Goal: Task Accomplishment & Management: Manage account settings

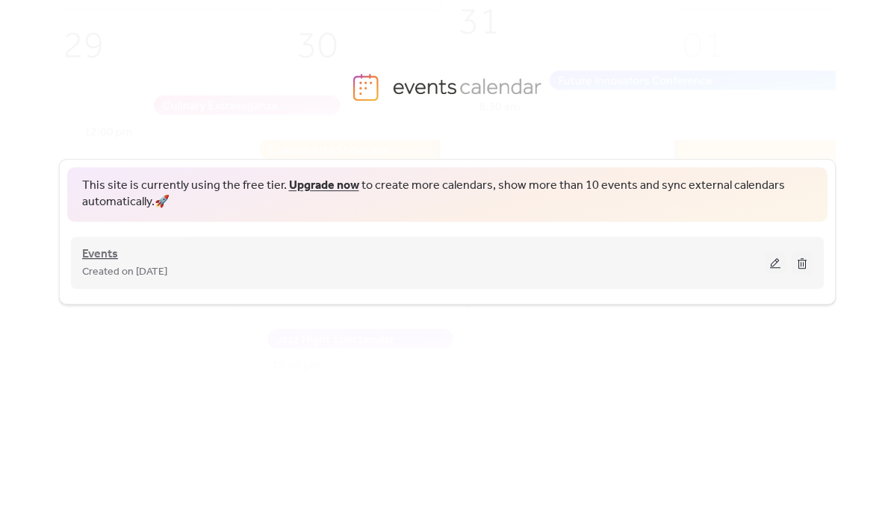
click at [111, 258] on span "Events" at bounding box center [100, 255] width 36 height 18
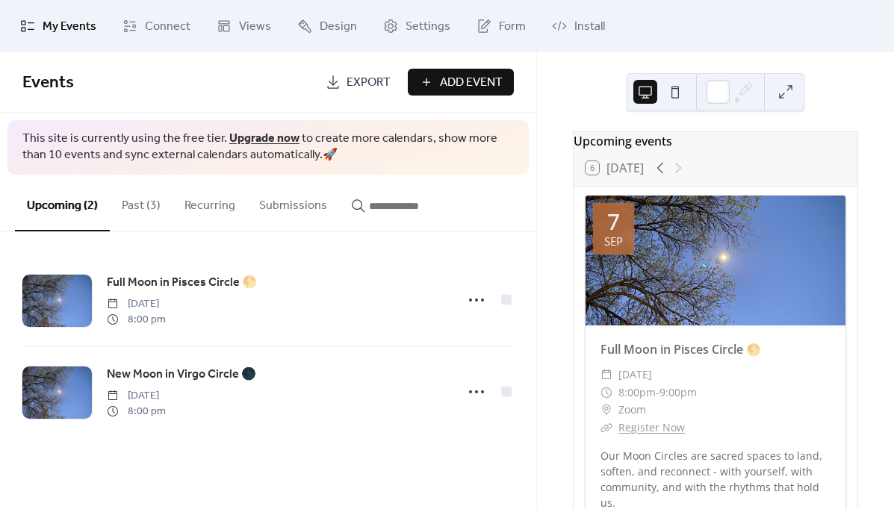
click at [362, 87] on span "Export" at bounding box center [369, 83] width 44 height 18
click at [180, 27] on span "Connect" at bounding box center [168, 27] width 46 height 18
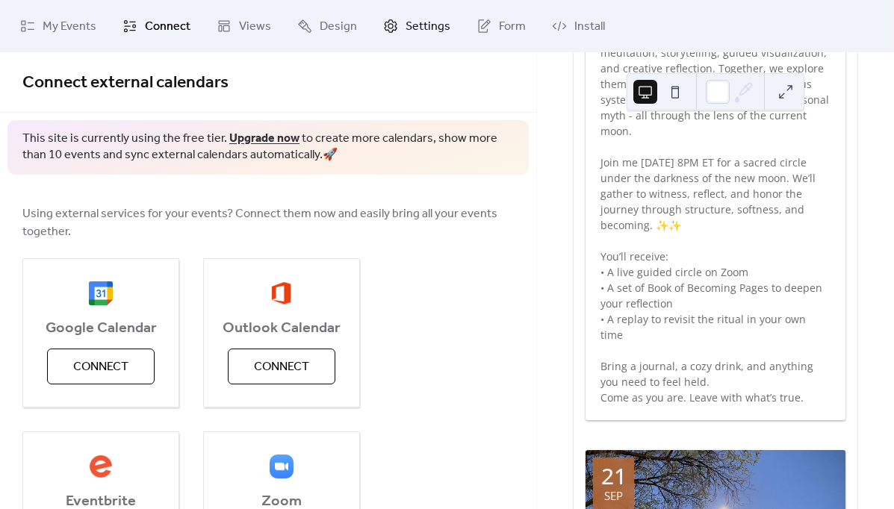
click at [418, 19] on span "Settings" at bounding box center [428, 27] width 45 height 18
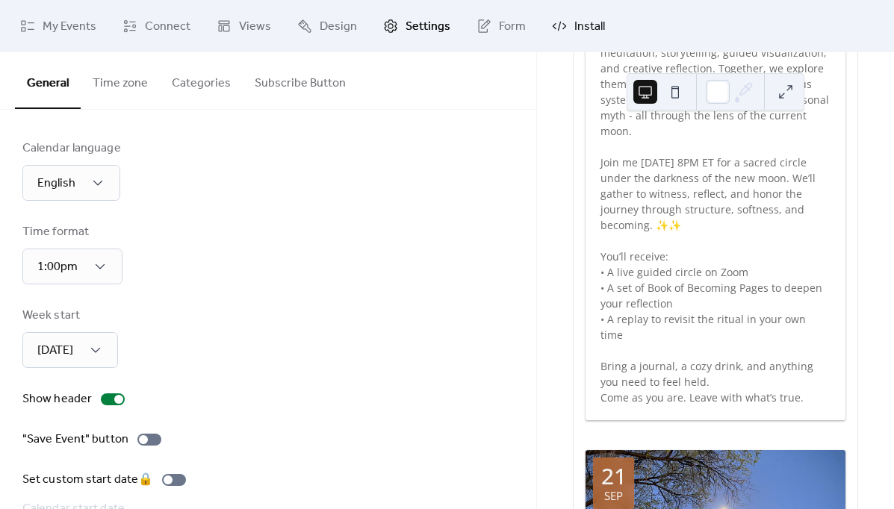
click at [561, 20] on link "Install" at bounding box center [578, 26] width 75 height 40
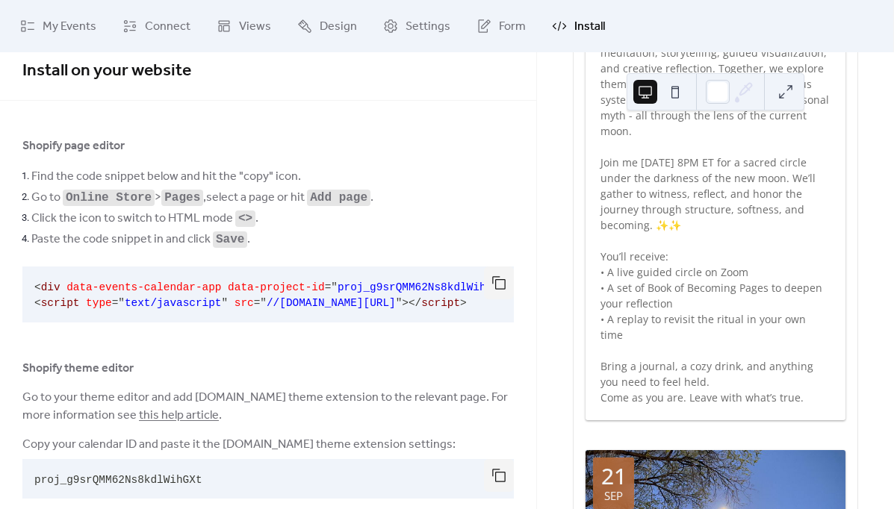
scroll to position [41, 0]
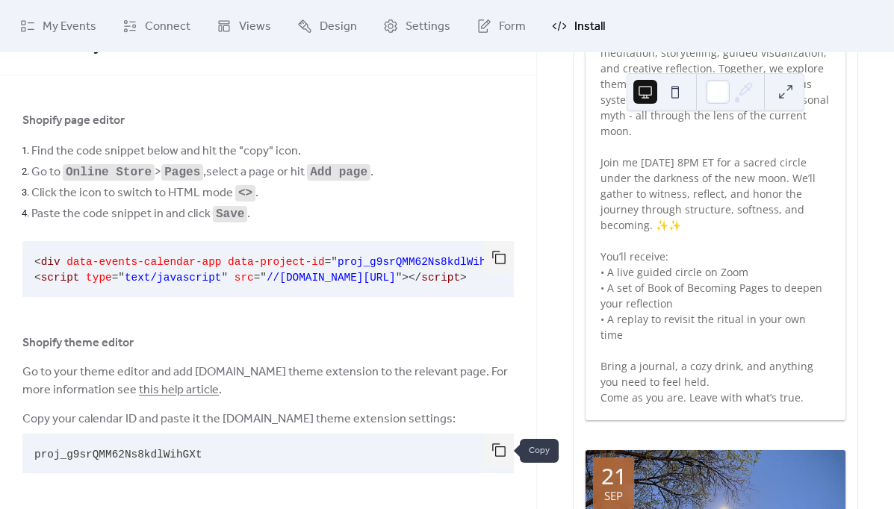
click at [488, 453] on button "button" at bounding box center [499, 450] width 30 height 33
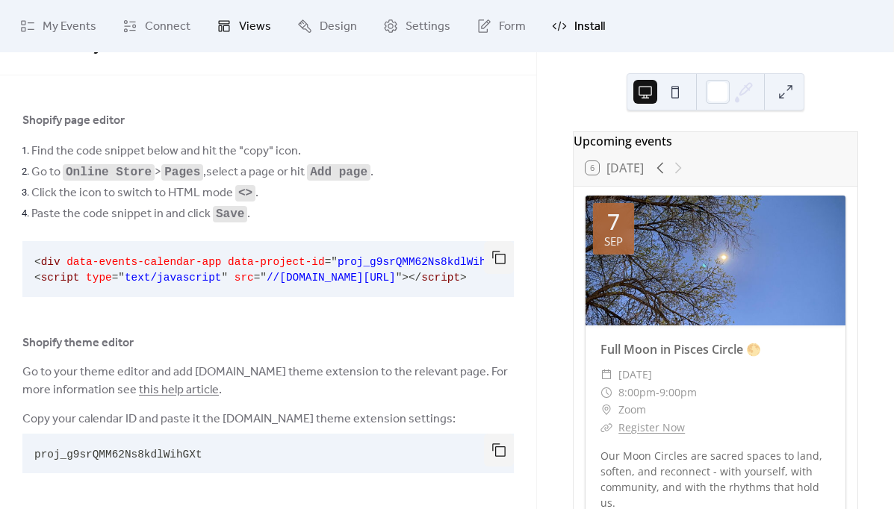
click at [224, 20] on icon at bounding box center [224, 26] width 15 height 15
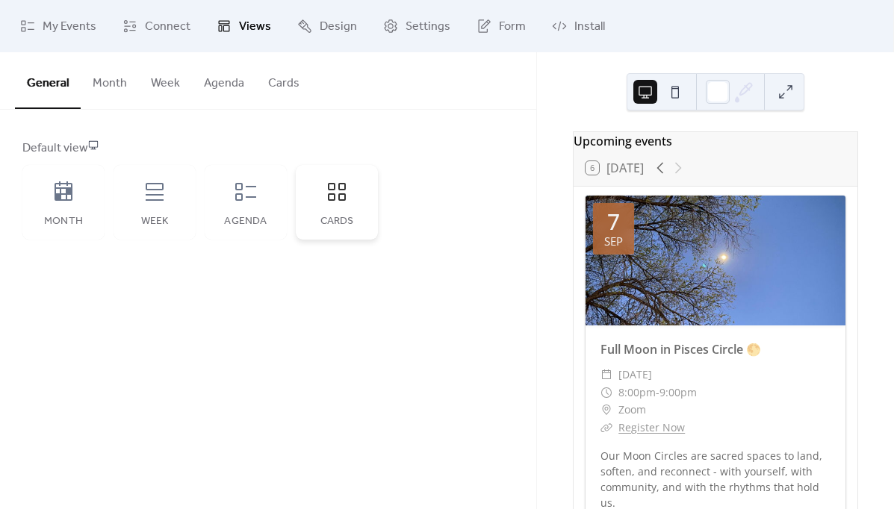
click at [367, 201] on div "Cards" at bounding box center [337, 202] width 82 height 75
drag, startPoint x: 199, startPoint y: 203, endPoint x: 252, endPoint y: 205, distance: 53.8
click at [199, 203] on div "Month Week Agenda Cards" at bounding box center [200, 202] width 356 height 75
click at [253, 205] on div "Agenda" at bounding box center [246, 202] width 82 height 75
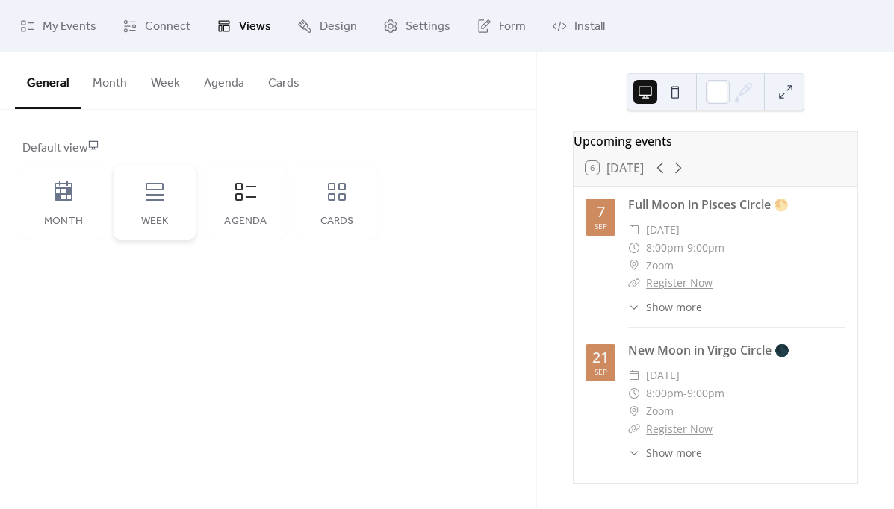
click at [165, 189] on icon at bounding box center [155, 192] width 24 height 24
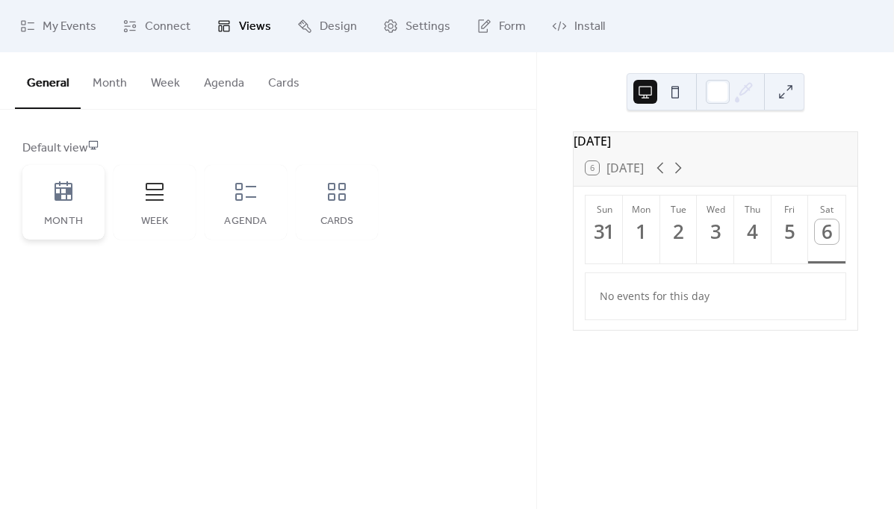
click at [72, 198] on icon at bounding box center [64, 191] width 18 height 19
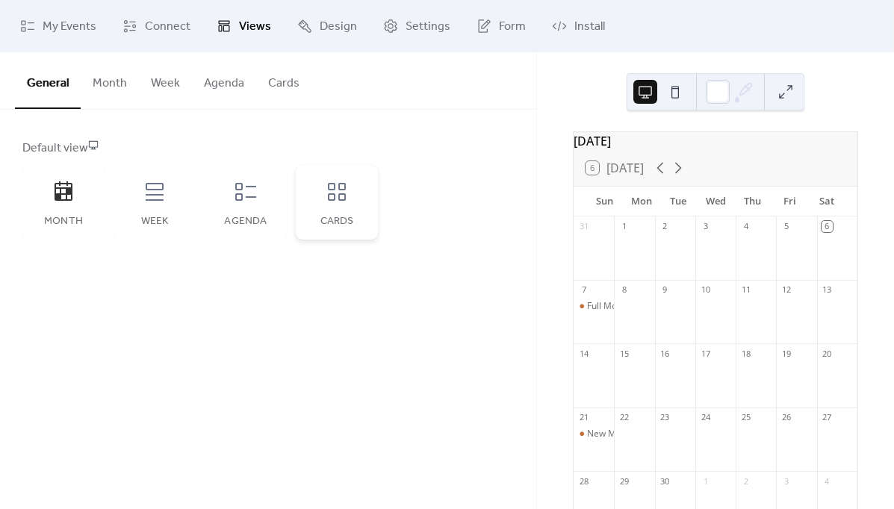
click at [343, 207] on div "Cards" at bounding box center [337, 202] width 82 height 75
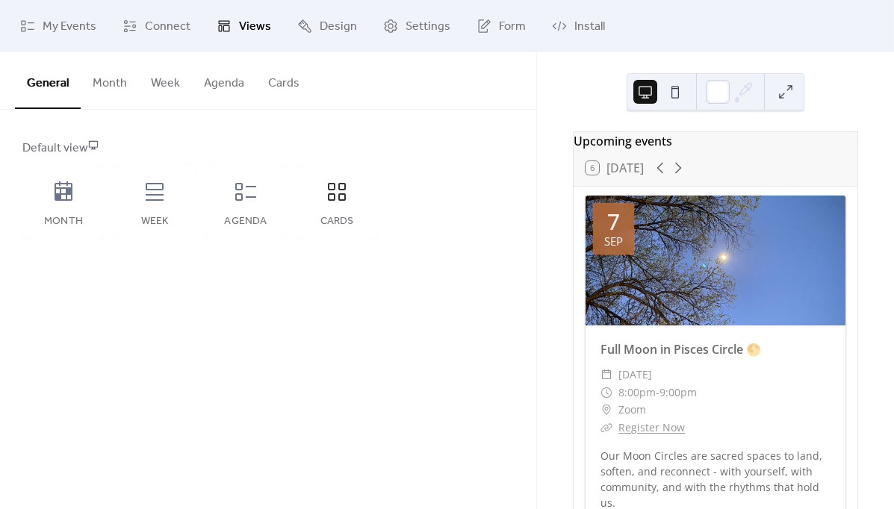
click at [277, 84] on button "Cards" at bounding box center [283, 79] width 55 height 55
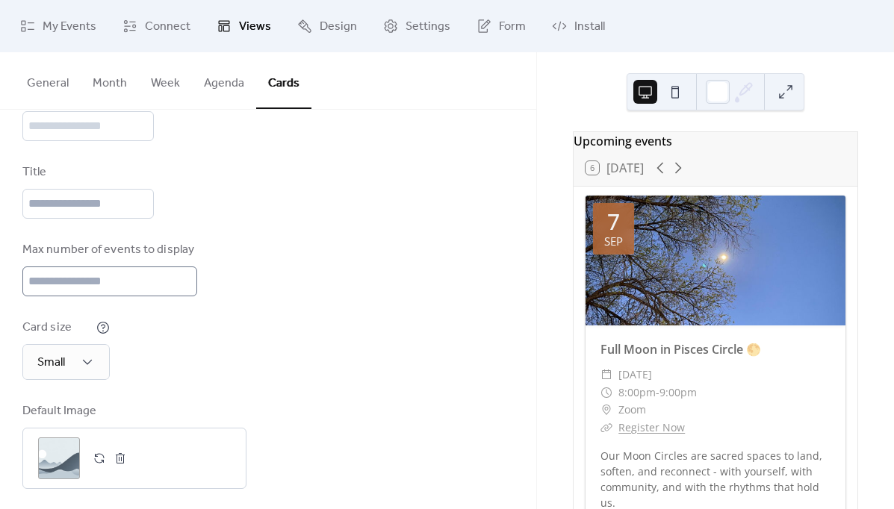
scroll to position [146, 0]
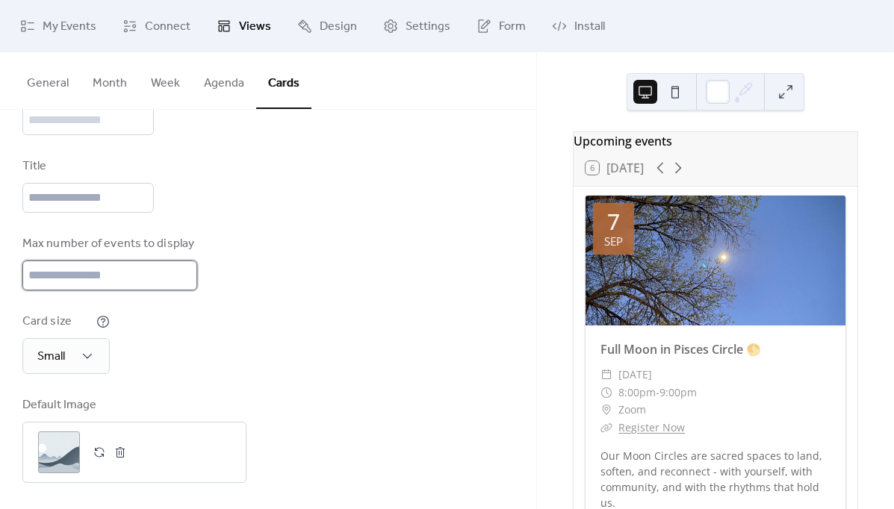
click at [185, 279] on input "**" at bounding box center [107, 276] width 170 height 30
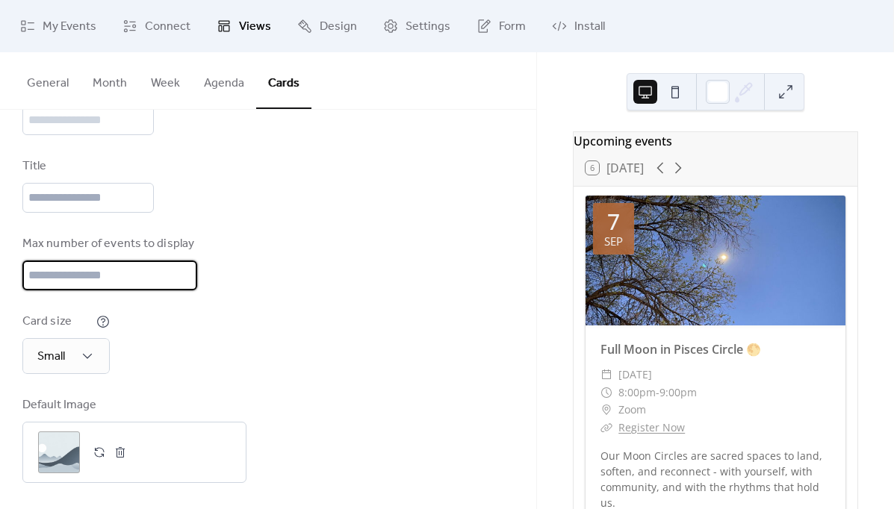
click at [185, 279] on input "**" at bounding box center [107, 276] width 170 height 30
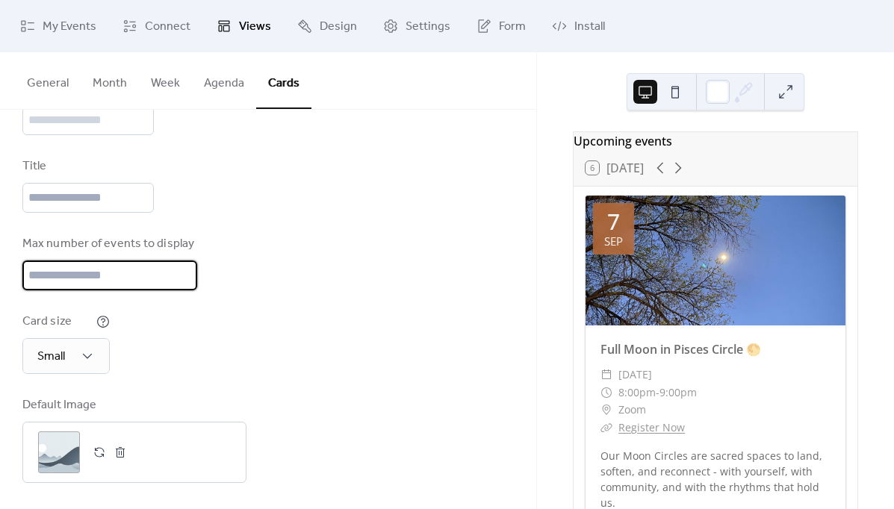
click at [185, 279] on input "*" at bounding box center [107, 276] width 170 height 30
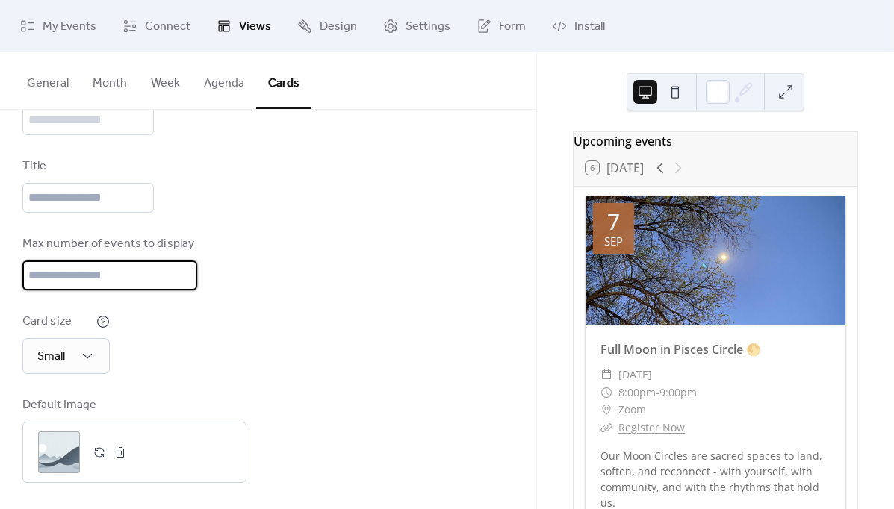
type input "*"
click at [185, 279] on input "*" at bounding box center [107, 276] width 170 height 30
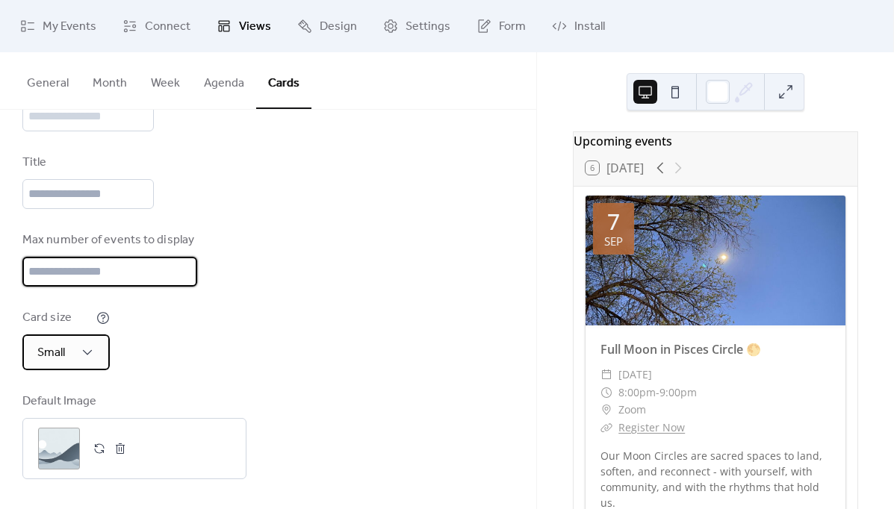
click at [60, 353] on span "Small" at bounding box center [51, 352] width 28 height 23
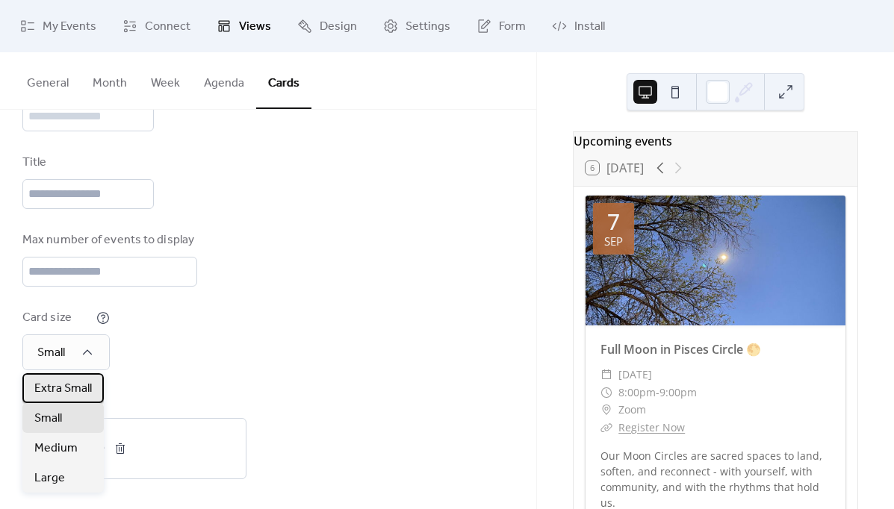
click at [62, 382] on span "Extra Small" at bounding box center [63, 389] width 58 height 18
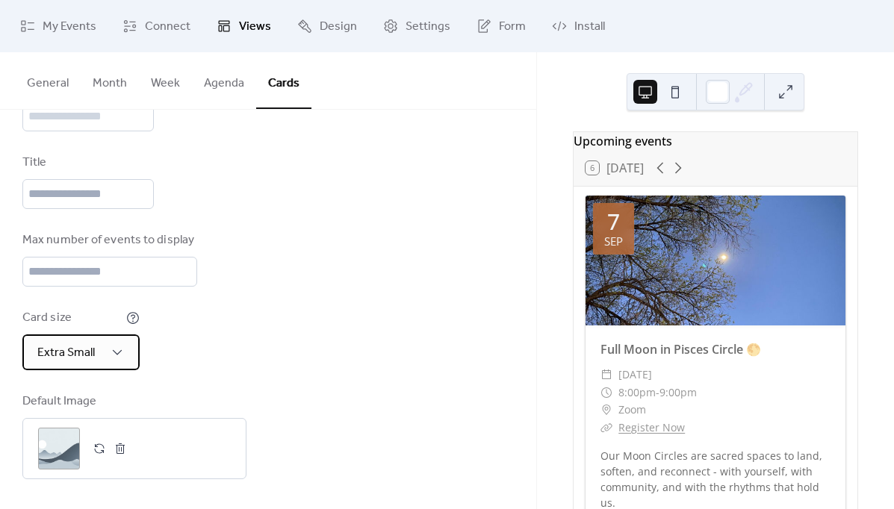
click at [81, 353] on span "Extra Small" at bounding box center [66, 352] width 58 height 23
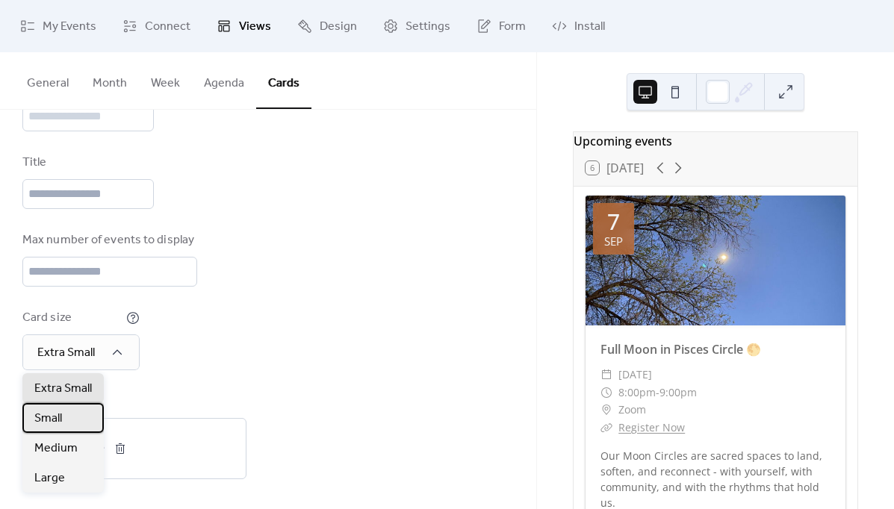
click at [64, 418] on div "Small" at bounding box center [62, 418] width 81 height 30
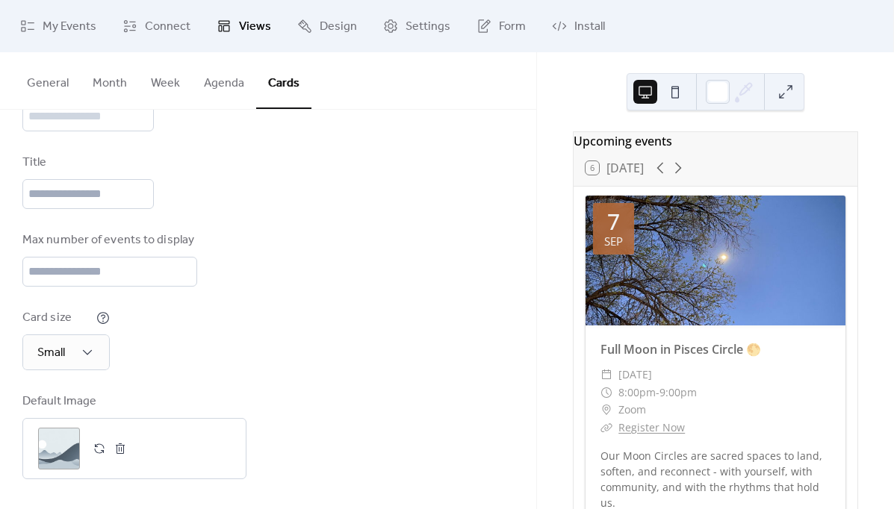
click at [51, 84] on button "General" at bounding box center [48, 79] width 66 height 55
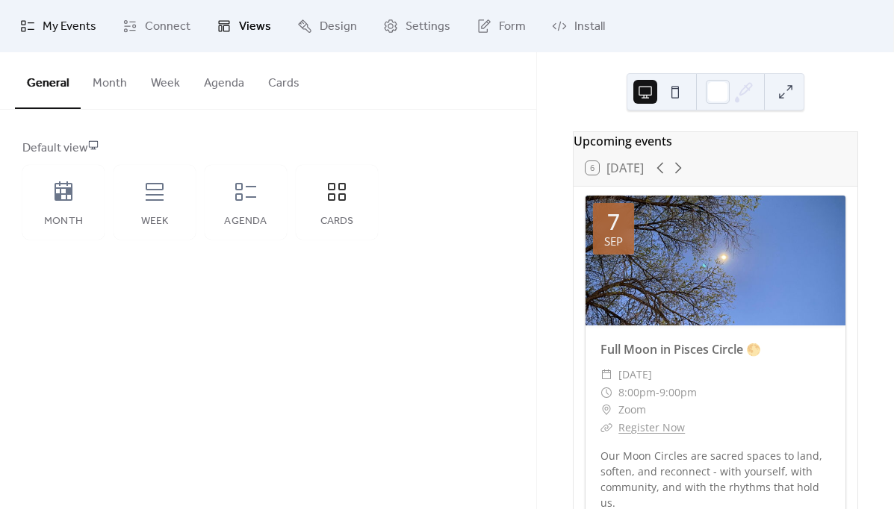
click at [76, 35] on span "My Events" at bounding box center [70, 27] width 54 height 18
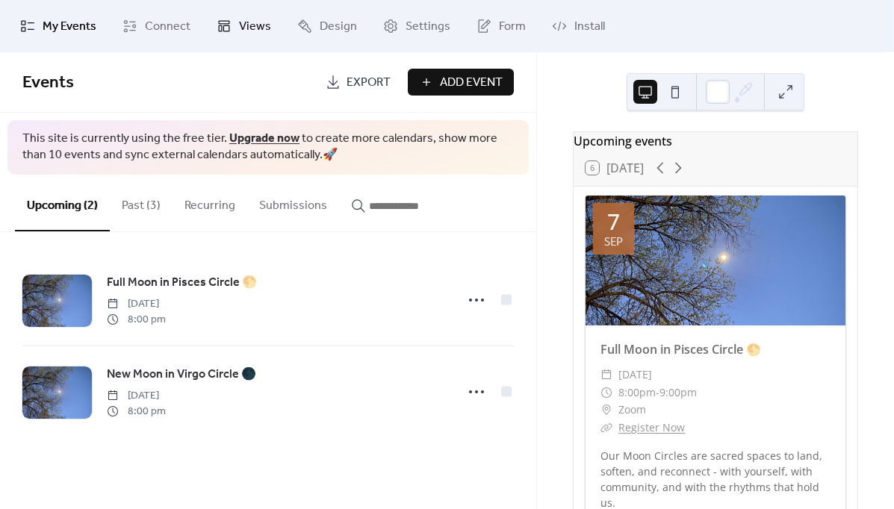
click at [232, 31] on link "Views" at bounding box center [243, 26] width 77 height 40
